Goal: Contribute content

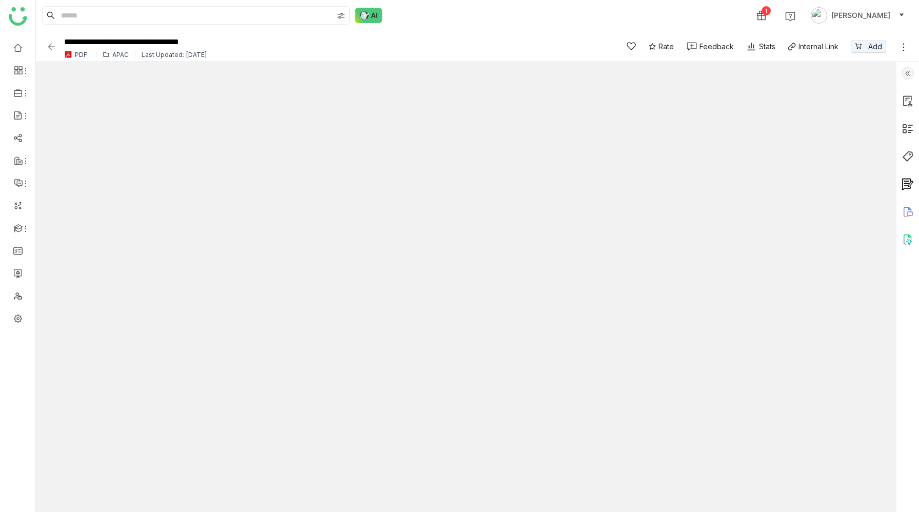
click at [114, 53] on div "APAC" at bounding box center [120, 55] width 16 height 8
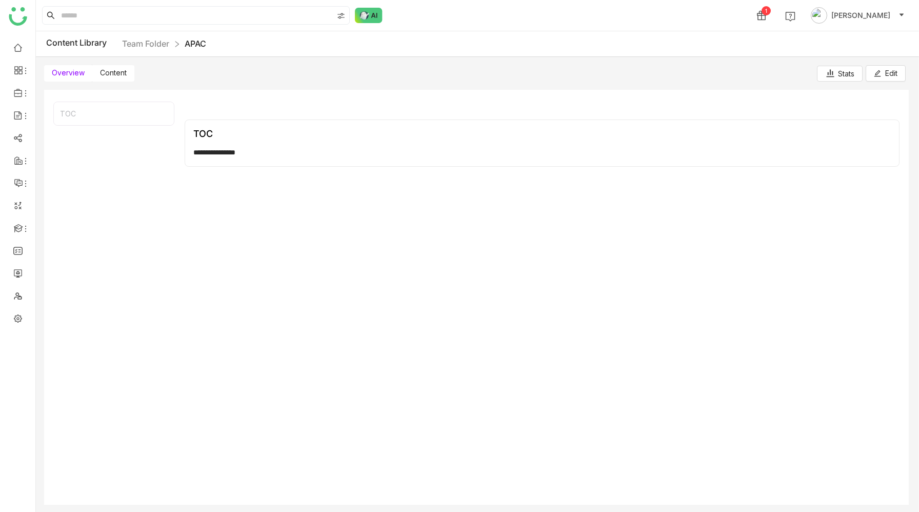
click at [112, 68] on label "Content" at bounding box center [113, 73] width 42 height 16
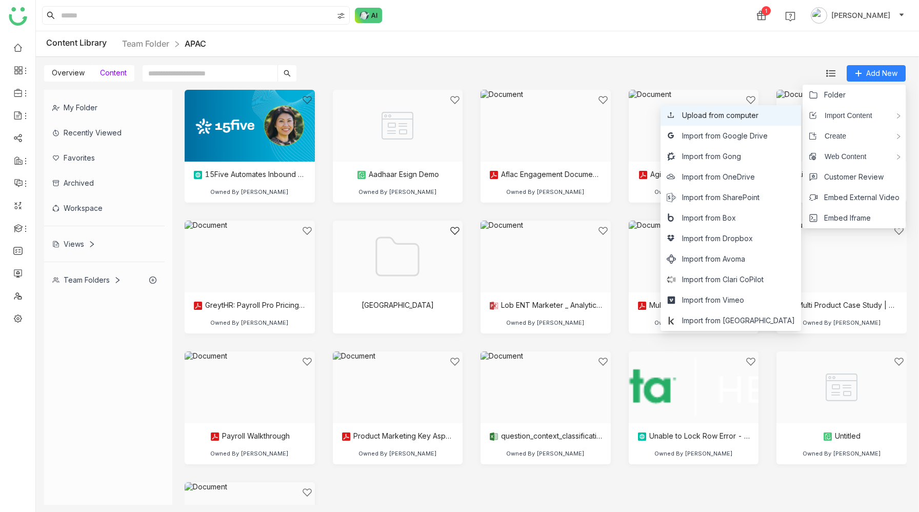
click at [758, 116] on span "Upload from computer" at bounding box center [720, 115] width 76 height 11
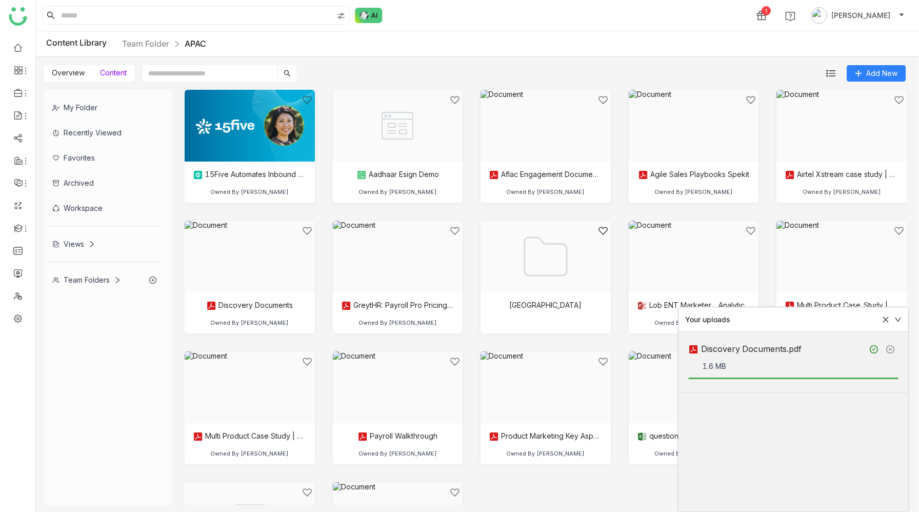
click at [891, 348] on icon at bounding box center [890, 349] width 8 height 8
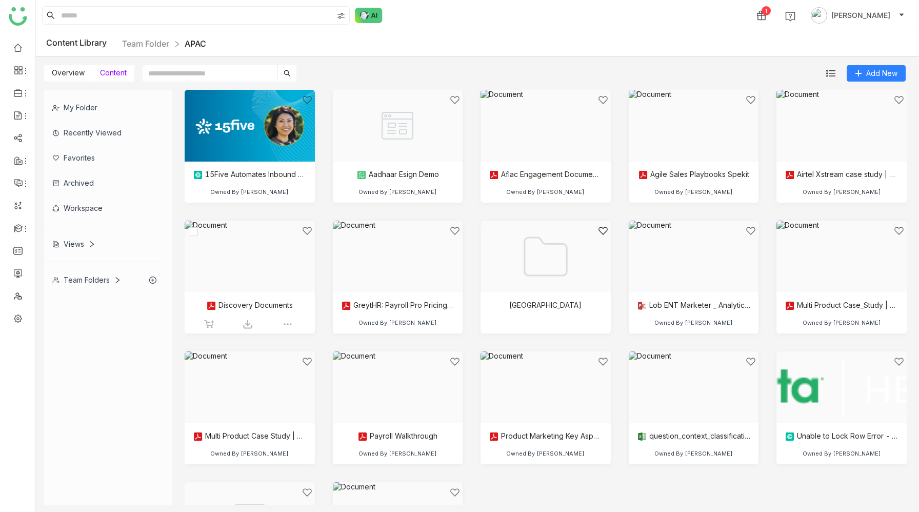
click at [256, 273] on div at bounding box center [246, 269] width 113 height 87
